Goal: Task Accomplishment & Management: Manage account settings

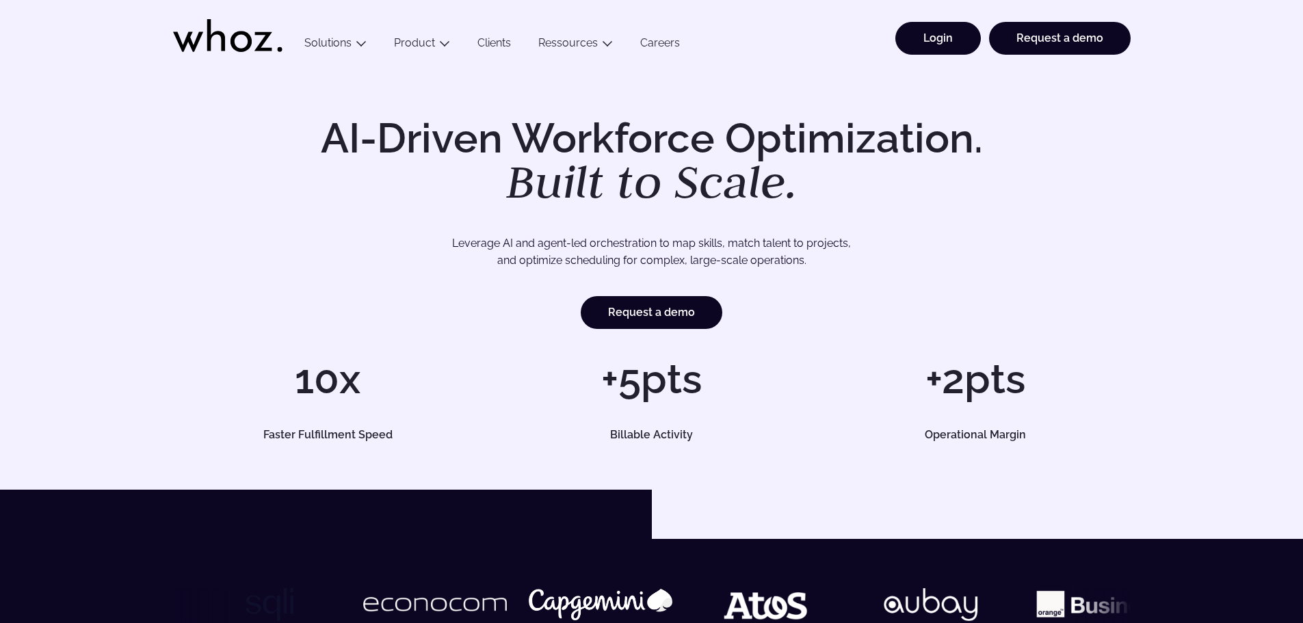
click at [954, 31] on link "Login" at bounding box center [937, 38] width 85 height 33
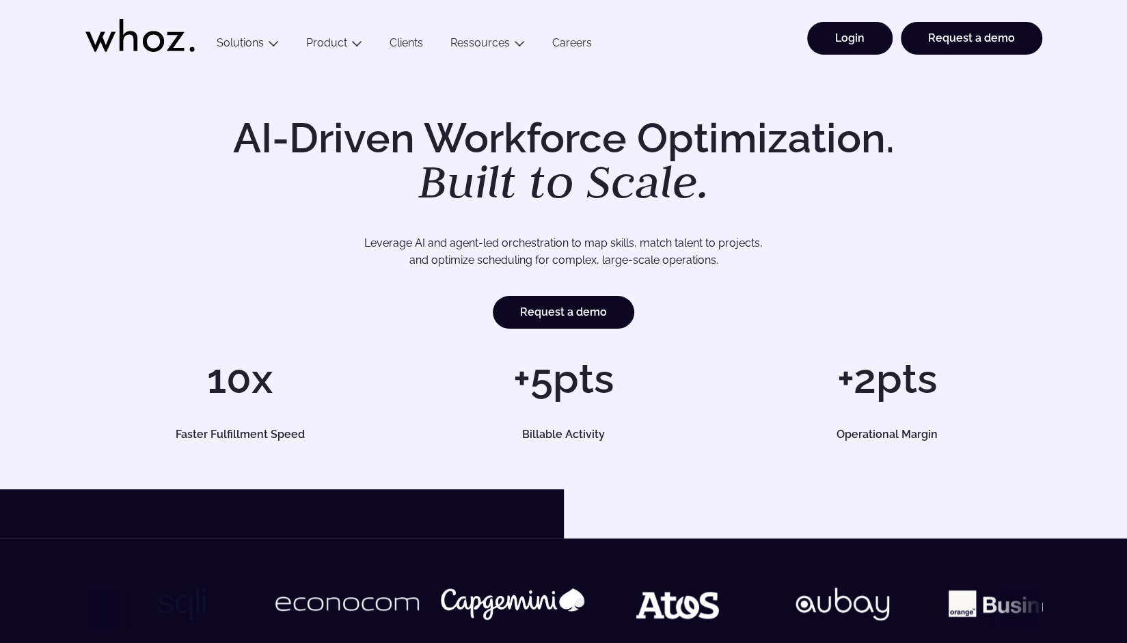
drag, startPoint x: 835, startPoint y: 49, endPoint x: 849, endPoint y: 41, distance: 16.5
click at [835, 49] on link "Login" at bounding box center [849, 38] width 85 height 33
